Goal: Task Accomplishment & Management: Manage account settings

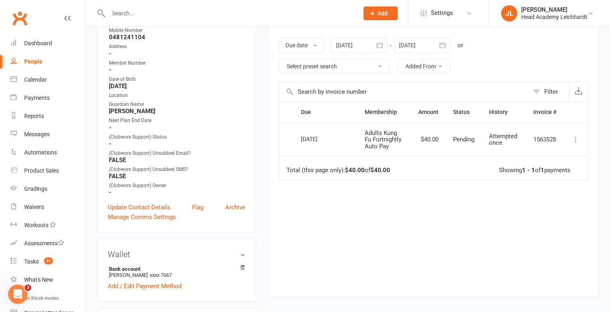
click at [314, 5] on div at bounding box center [225, 13] width 256 height 26
click at [308, 11] on input "text" at bounding box center [229, 13] width 247 height 11
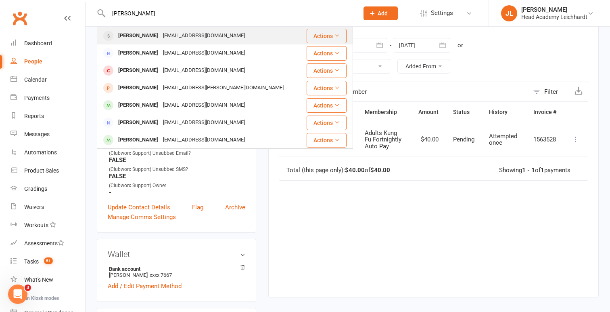
type input "[PERSON_NAME]"
click at [244, 36] on div "[PERSON_NAME] [EMAIL_ADDRESS][DOMAIN_NAME]" at bounding box center [200, 35] width 205 height 17
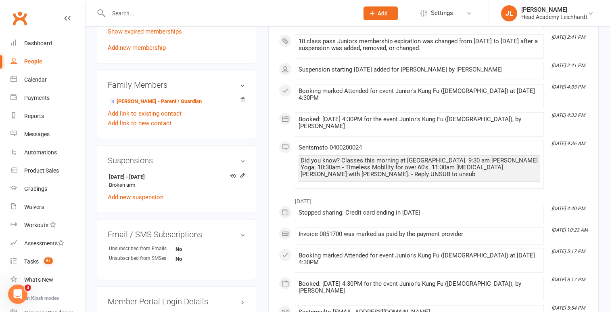
scroll to position [495, 0]
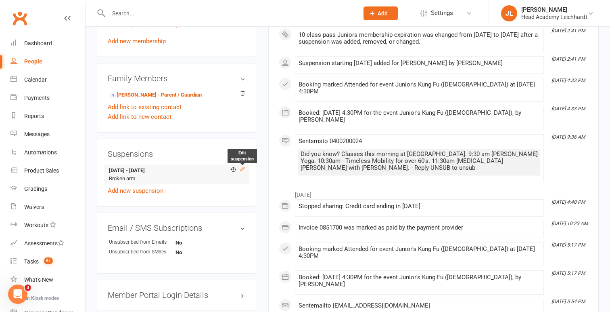
click at [241, 167] on icon at bounding box center [243, 169] width 4 height 4
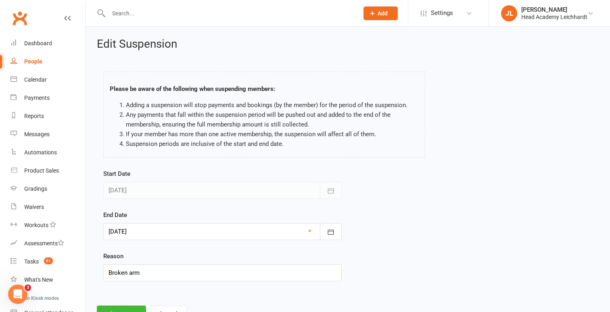
click at [170, 234] on div at bounding box center [222, 231] width 239 height 17
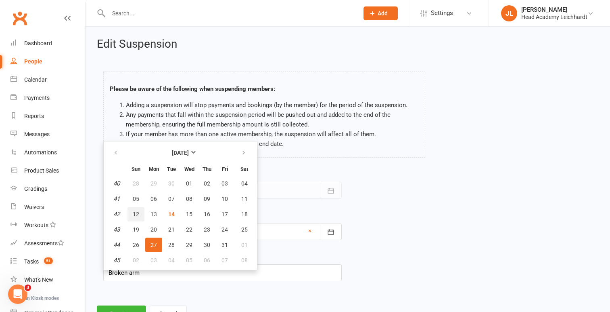
click at [144, 216] on button "12" at bounding box center [136, 214] width 17 height 15
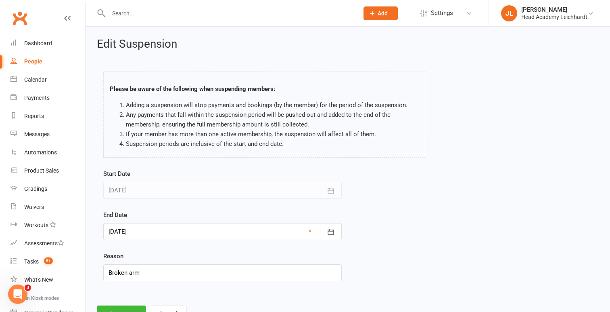
click at [139, 234] on div at bounding box center [222, 231] width 239 height 17
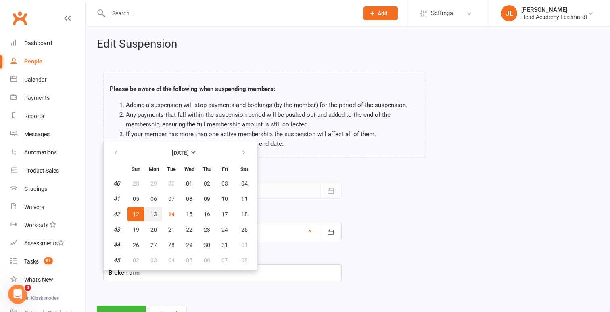
click at [151, 215] on span "13" at bounding box center [154, 214] width 6 height 6
type input "[DATE]"
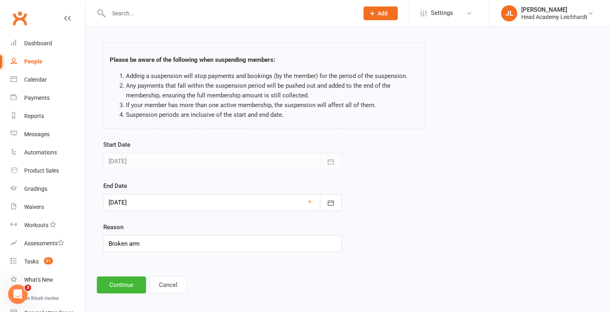
scroll to position [30, 0]
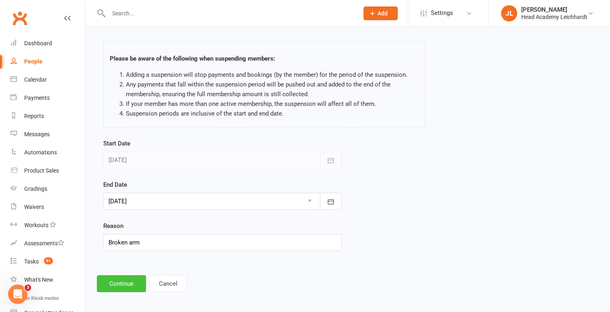
click at [115, 281] on button "Continue" at bounding box center [121, 283] width 49 height 17
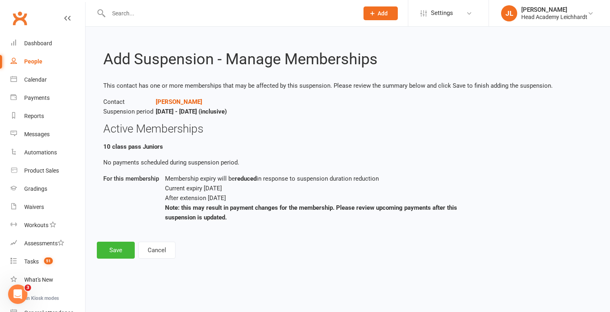
scroll to position [0, 0]
click at [117, 249] on button "Save" at bounding box center [116, 249] width 38 height 17
